Goal: Book appointment/travel/reservation

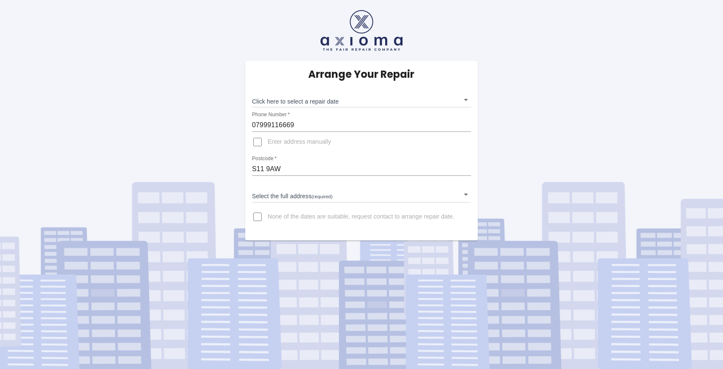
click at [307, 101] on body "Arrange Your Repair Click here to select a repair date ​ Phone Number   * 07999…" at bounding box center [361, 184] width 723 height 369
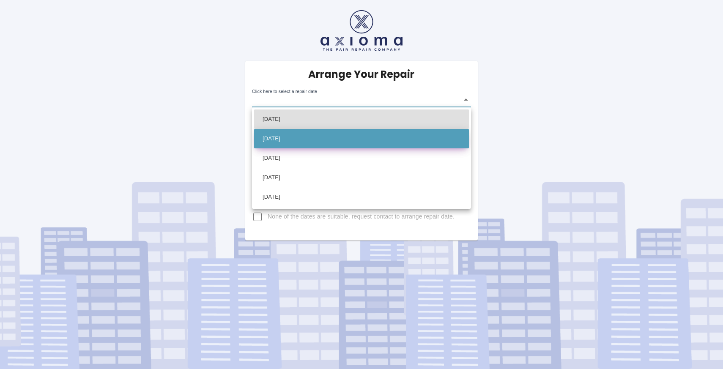
click at [319, 136] on li "[DATE]" at bounding box center [361, 138] width 215 height 19
type input "[DATE]T00:00:00.000Z"
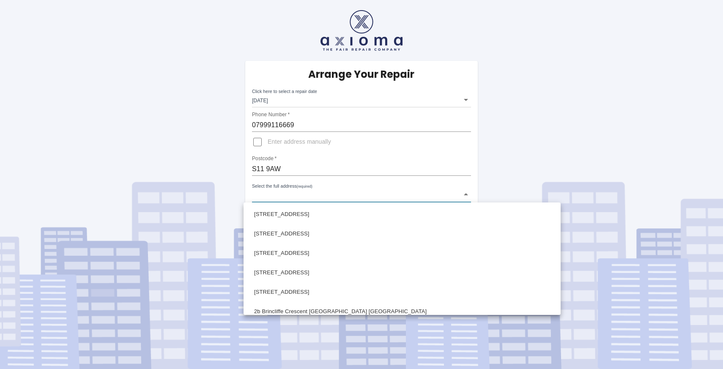
click at [322, 196] on body "Arrange Your Repair Click here to select a repair date [DATE] [DATE]T00:00:00.0…" at bounding box center [361, 184] width 723 height 369
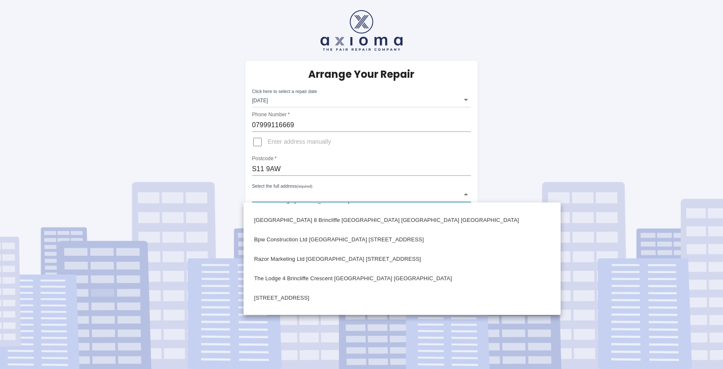
scroll to position [923, 0]
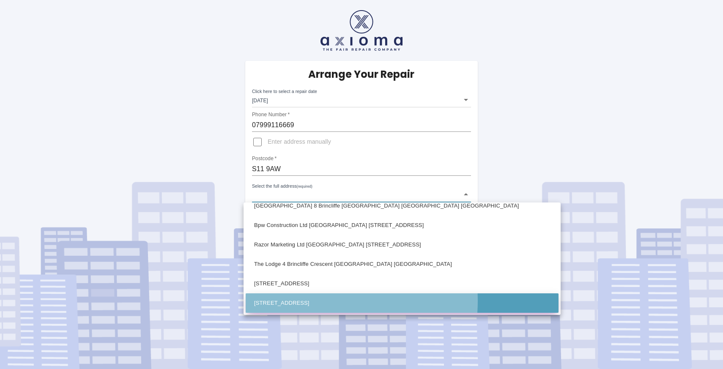
click at [317, 301] on li "[STREET_ADDRESS]" at bounding box center [402, 303] width 313 height 19
type input "[STREET_ADDRESS]"
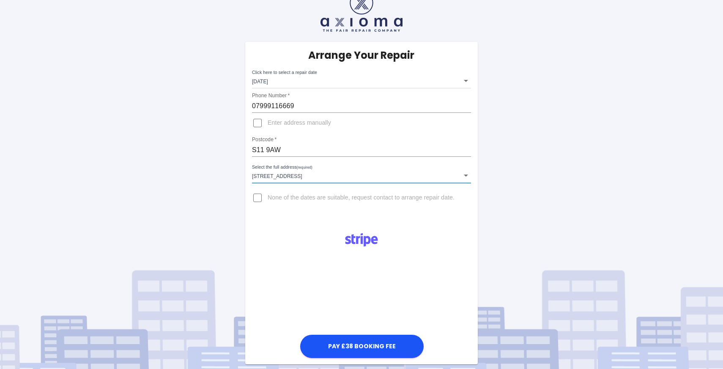
scroll to position [19, 0]
click at [257, 121] on input "Enter address manually" at bounding box center [257, 123] width 20 height 20
checkbox input "true"
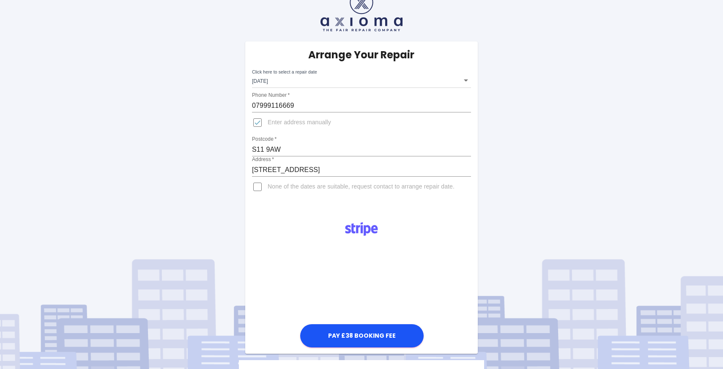
click at [299, 170] on input "18 Brincliffe Crescent Sheffield South Yorkshire" at bounding box center [361, 170] width 219 height 14
click at [253, 170] on input "18 Brincliffe Crescent Sheffield South Yorkshire" at bounding box center [361, 170] width 219 height 14
type input "Muswell Lodge, 18 Brincliffe Crescent Sheffield South Yorkshire"
click at [283, 236] on div "Pay £38 Booking Fee" at bounding box center [361, 282] width 233 height 135
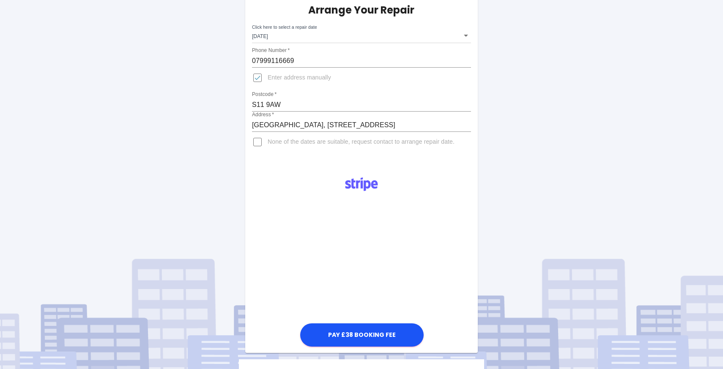
scroll to position [82, 0]
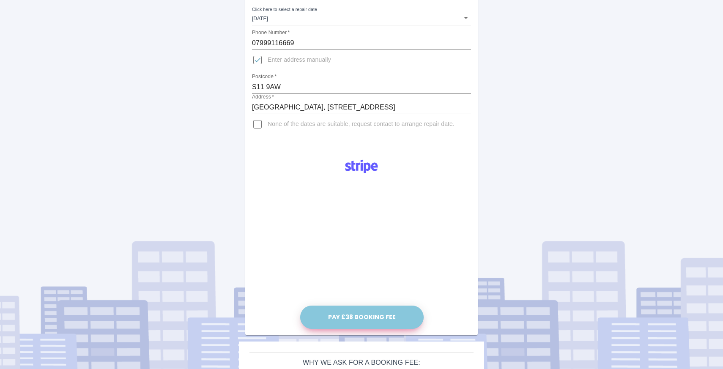
click at [363, 313] on button "Pay £38 Booking Fee" at bounding box center [362, 317] width 124 height 23
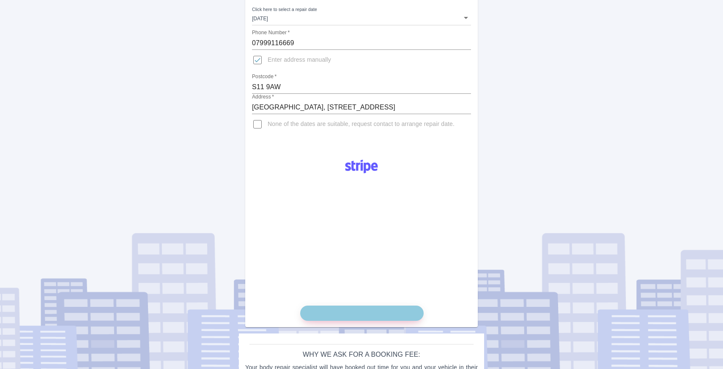
scroll to position [133, 0]
